Goal: Task Accomplishment & Management: Complete application form

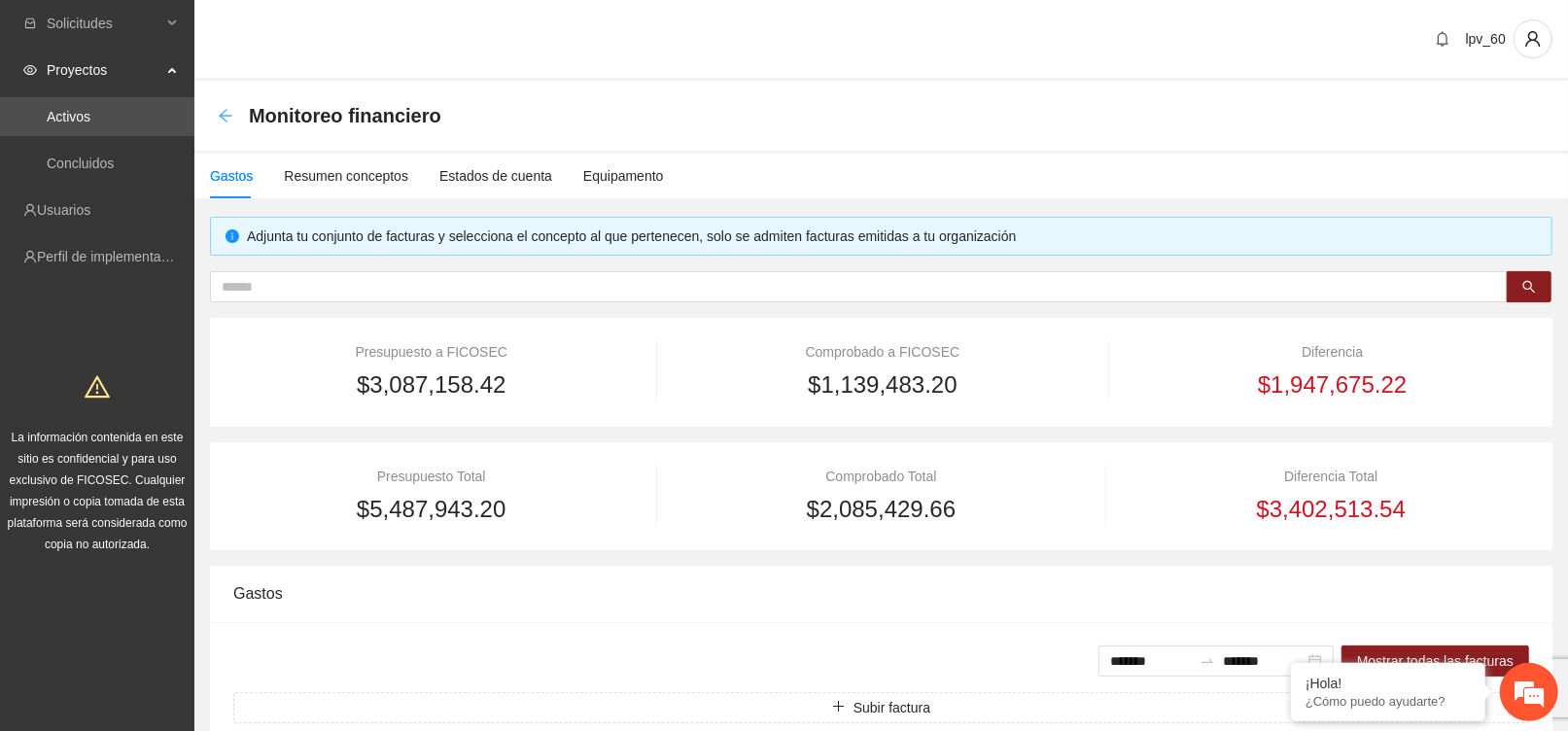
click at [226, 117] on icon "arrow-left" at bounding box center [225, 116] width 16 height 16
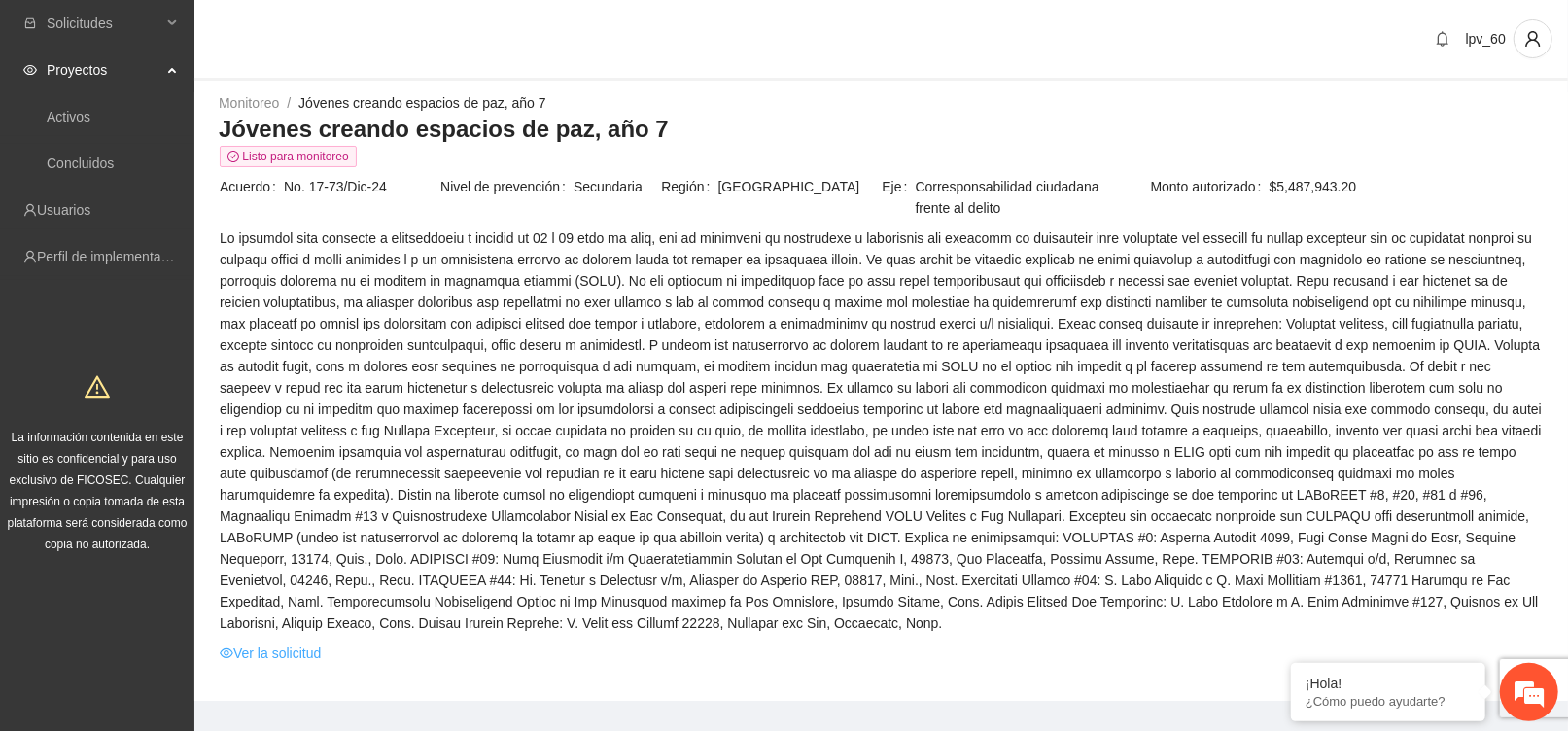
click at [276, 659] on link "Ver la solicitud" at bounding box center [270, 653] width 101 height 22
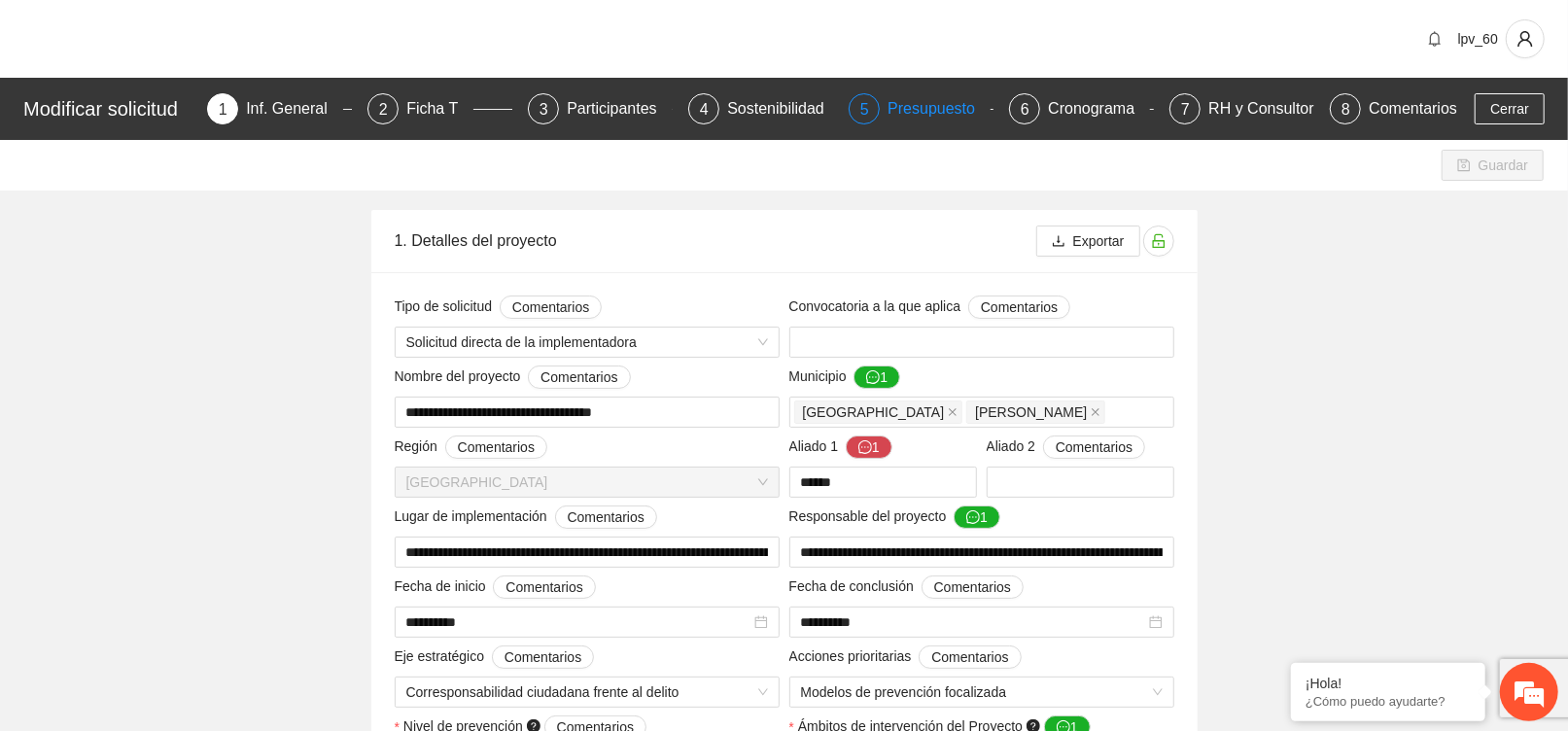
click at [915, 107] on div "Presupuesto" at bounding box center [938, 109] width 103 height 31
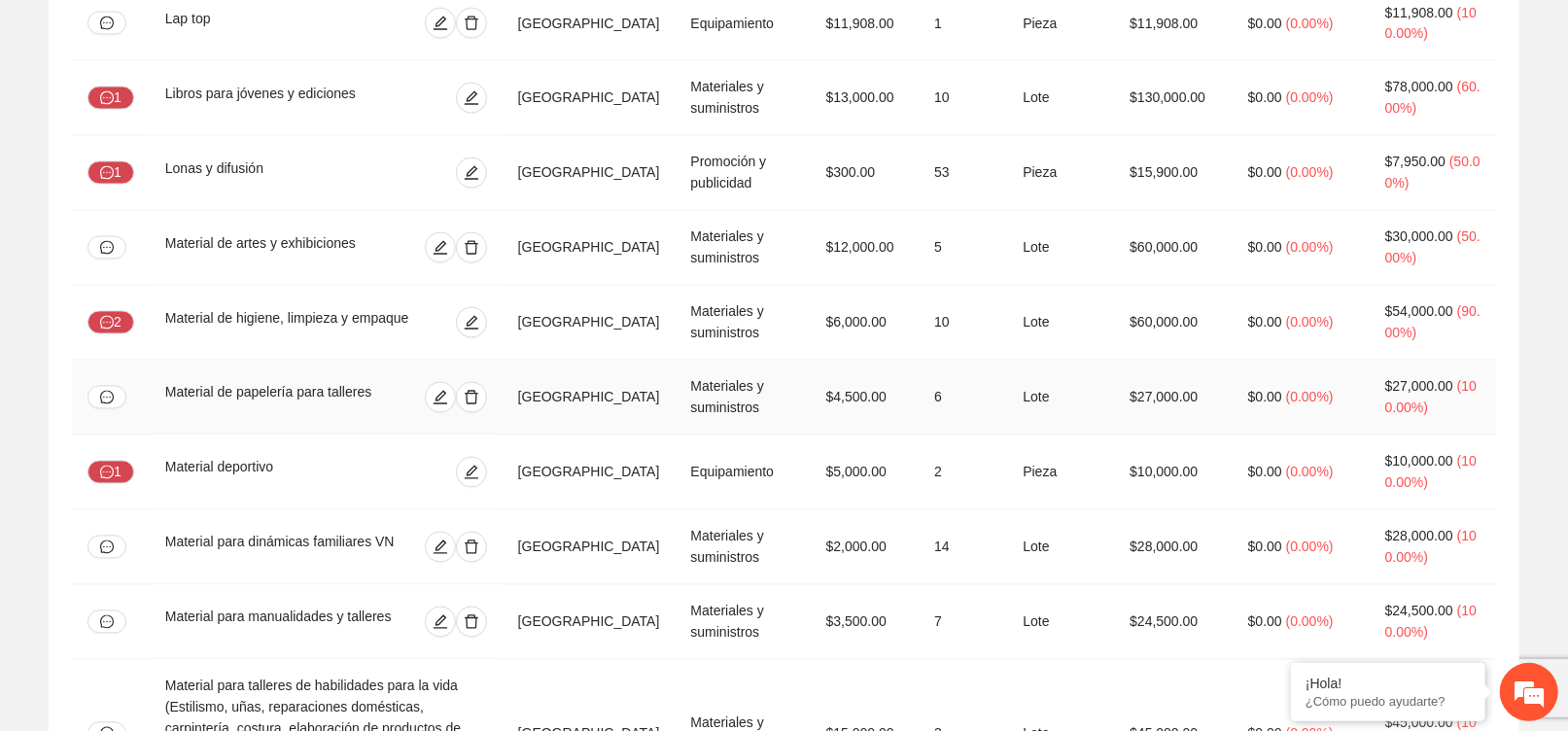
scroll to position [2333, 0]
